Goal: Task Accomplishment & Management: Use online tool/utility

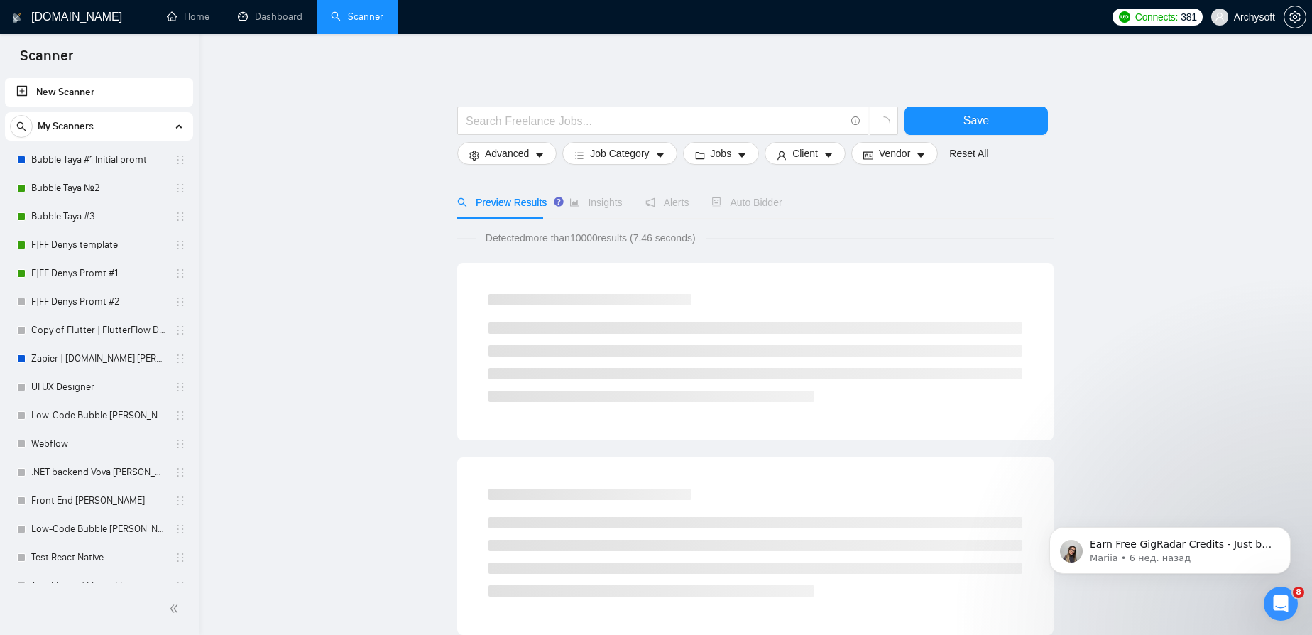
click at [753, 207] on span "Auto Bidder" at bounding box center [747, 202] width 70 height 11
click at [72, 183] on link "Bubble Taya №2" at bounding box center [98, 188] width 135 height 28
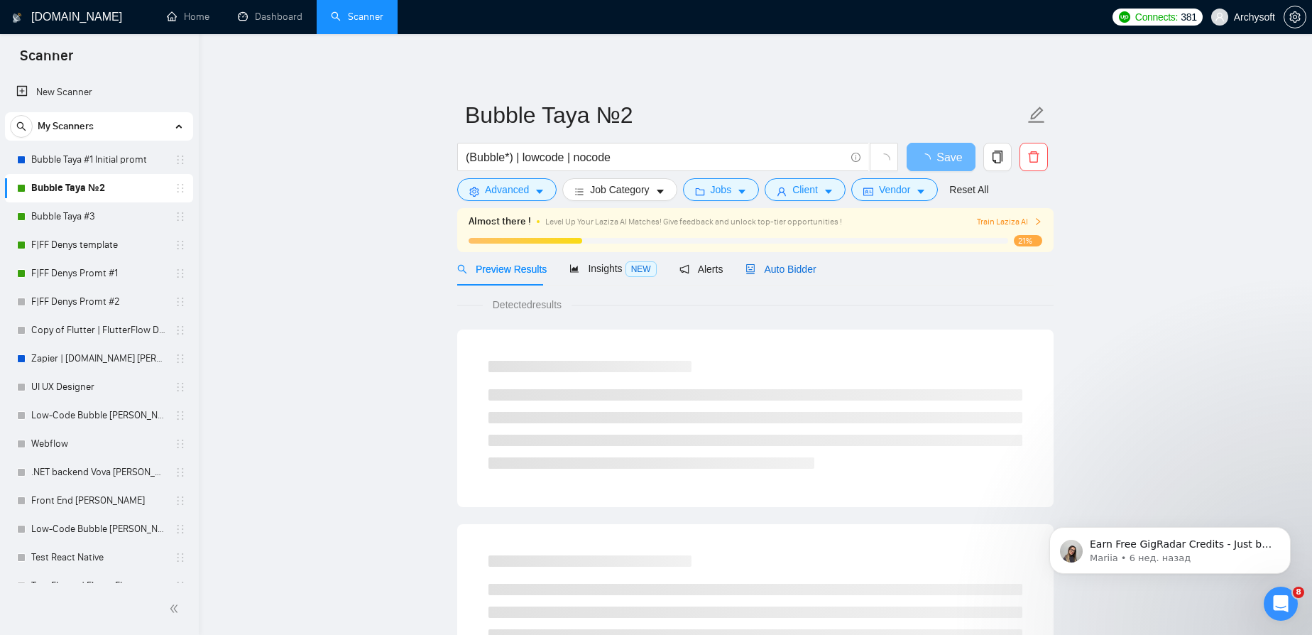
click at [776, 266] on span "Auto Bidder" at bounding box center [781, 268] width 70 height 11
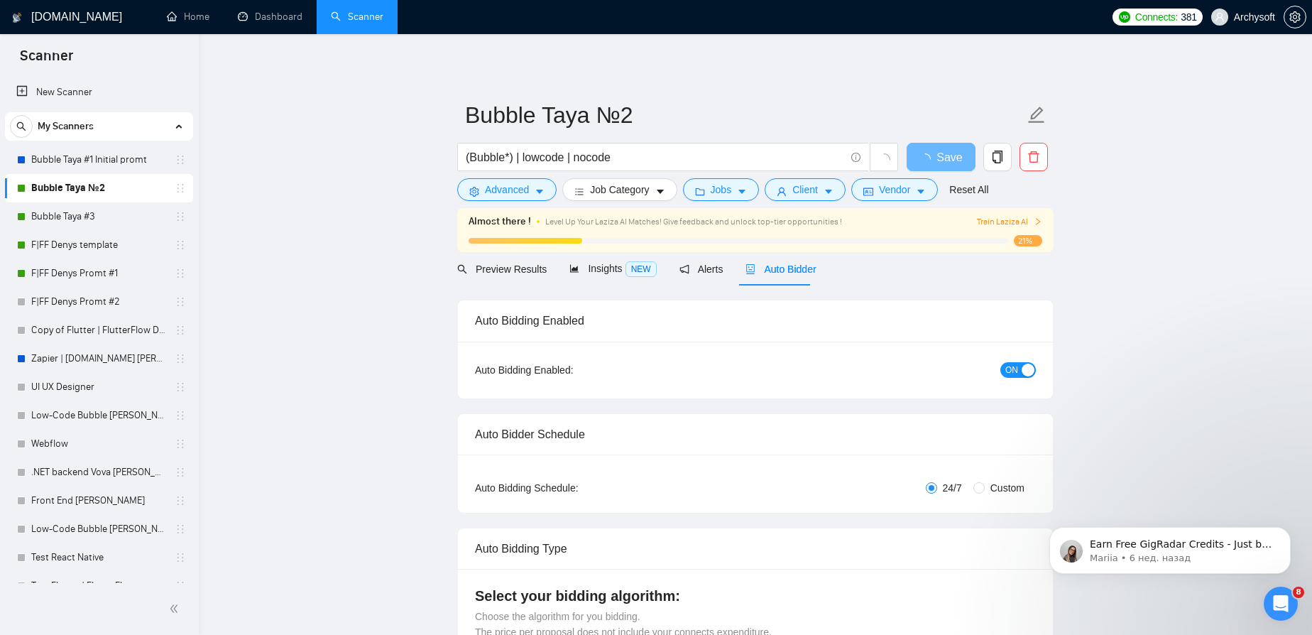
radio input "false"
radio input "true"
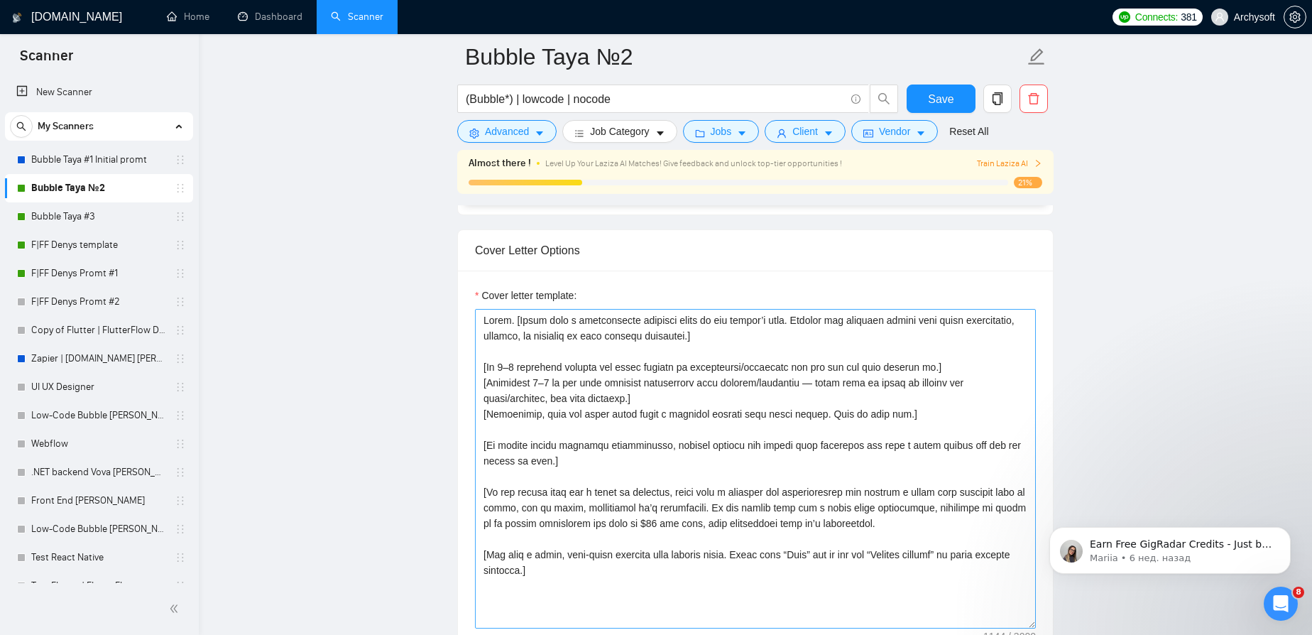
scroll to position [1807, 0]
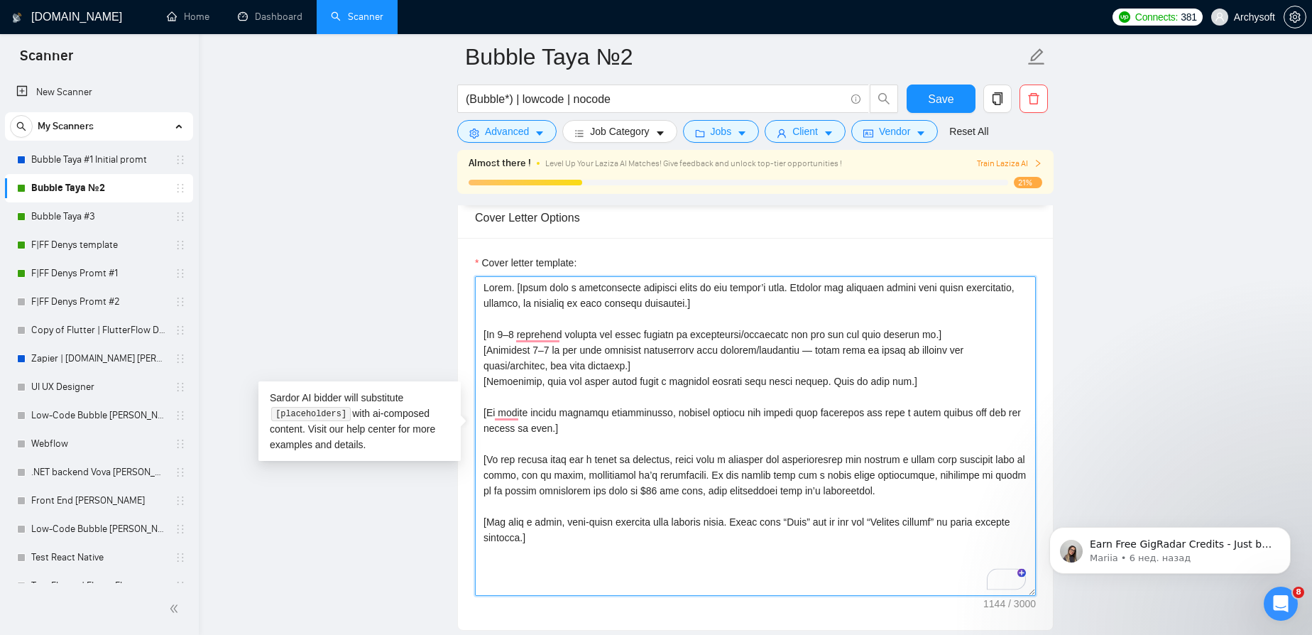
drag, startPoint x: 482, startPoint y: 331, endPoint x: 928, endPoint y: 331, distance: 446.0
click at [927, 330] on textarea "Cover letter template:" at bounding box center [755, 436] width 561 height 320
drag, startPoint x: 508, startPoint y: 287, endPoint x: 479, endPoint y: 287, distance: 29.8
click at [479, 287] on textarea "Cover letter template:" at bounding box center [755, 436] width 561 height 320
click at [515, 312] on textarea "Cover letter template:" at bounding box center [755, 436] width 561 height 320
